Goal: Check status: Check status

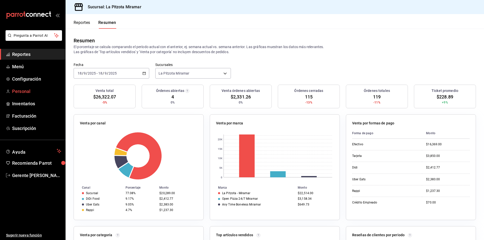
scroll to position [25, 0]
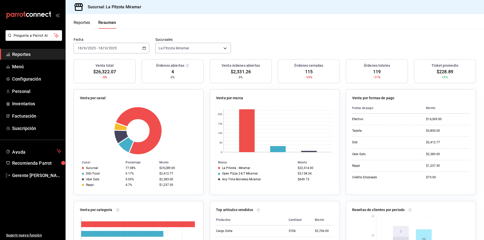
click at [11, 55] on link "Reportes" at bounding box center [32, 54] width 65 height 11
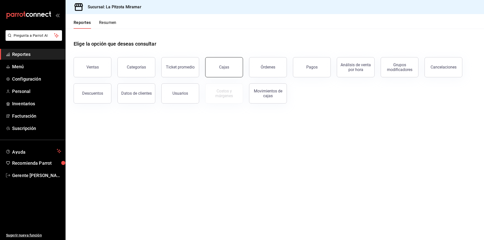
click at [213, 69] on link "Cajas" at bounding box center [224, 67] width 38 height 20
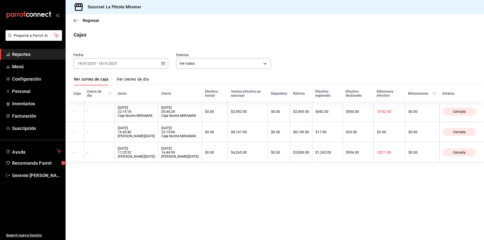
click at [164, 64] on icon "button" at bounding box center [163, 64] width 4 height 4
click at [100, 80] on span "Hoy" at bounding box center [97, 78] width 39 height 5
